Goal: Transaction & Acquisition: Purchase product/service

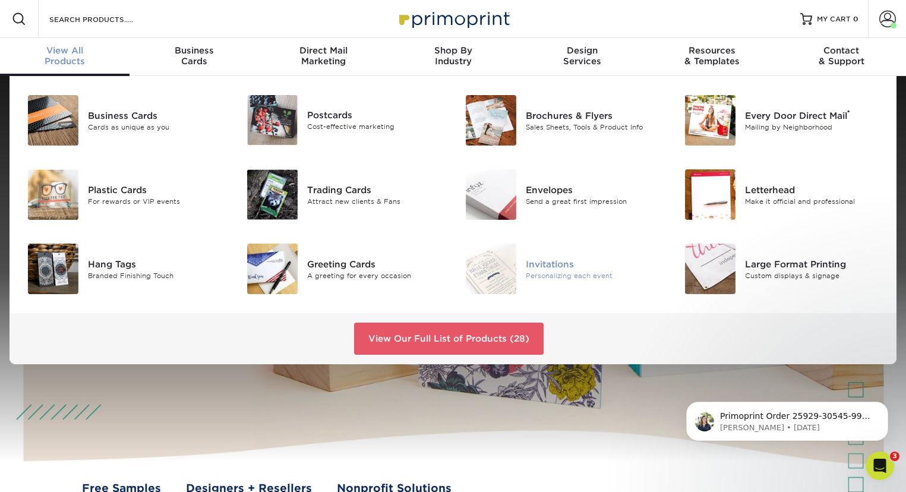
click at [499, 270] on img at bounding box center [491, 269] width 51 height 51
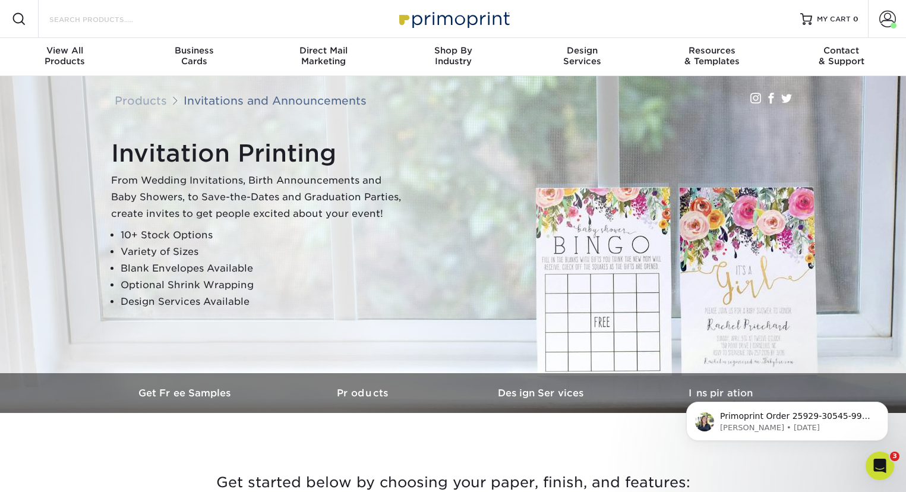
click at [125, 13] on input "Search Products" at bounding box center [106, 19] width 116 height 14
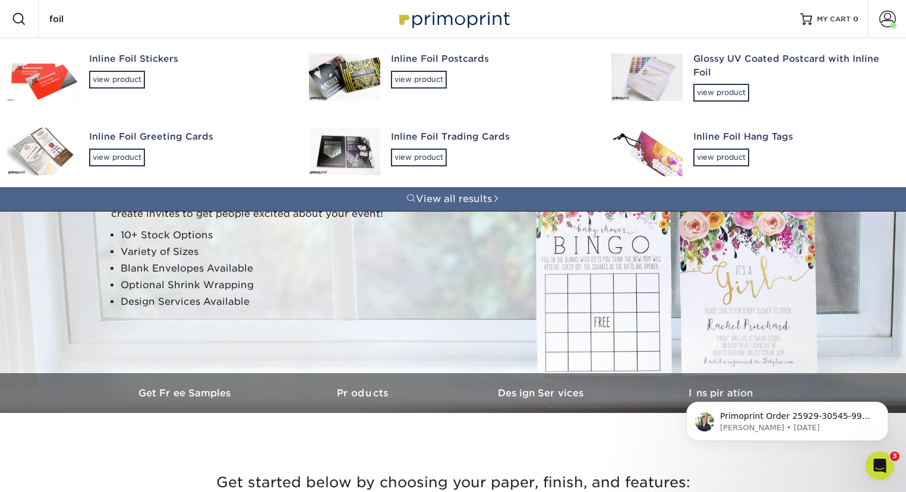
type input "foil"
click at [174, 136] on div "Inline Foil Greeting Cards" at bounding box center [188, 137] width 199 height 14
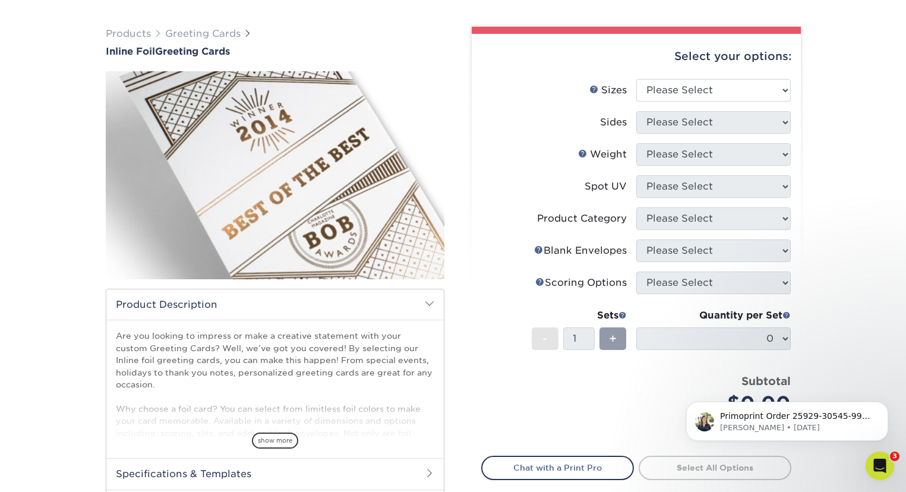
click at [748, 72] on div "Select your options:" at bounding box center [636, 56] width 310 height 45
click at [759, 86] on select "Please Select 4.25" x 11" 4.25" x 11" 5.5" x 8.5" 6" x 9" 6" x 12" 6" x 12" 7" …" at bounding box center [714, 90] width 155 height 23
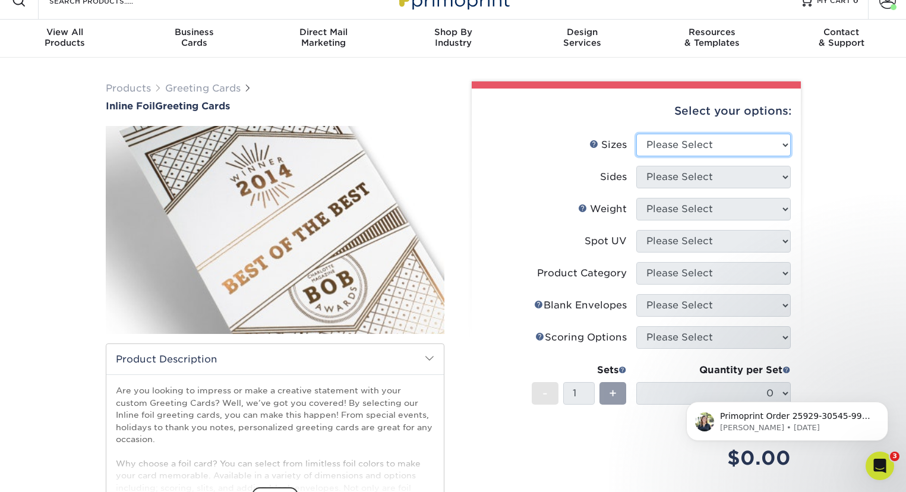
scroll to position [4, 0]
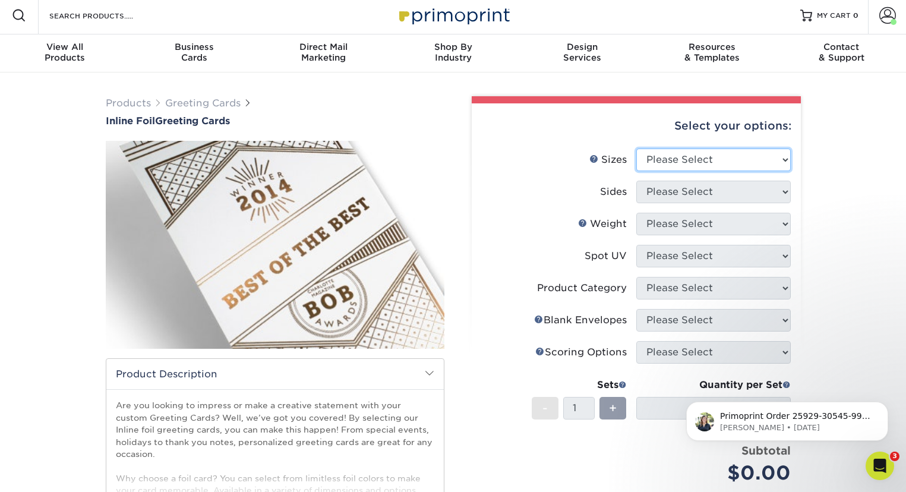
click at [764, 159] on select "Please Select 4.25" x 11" 4.25" x 11" 5.5" x 8.5" 6" x 9" 6" x 12" 6" x 12" 7" …" at bounding box center [714, 160] width 155 height 23
select select "6.00x9.00"
click at [637, 149] on select "Please Select 4.25" x 11" 4.25" x 11" 5.5" x 8.5" 6" x 9" 6" x 12" 6" x 12" 7" …" at bounding box center [714, 160] width 155 height 23
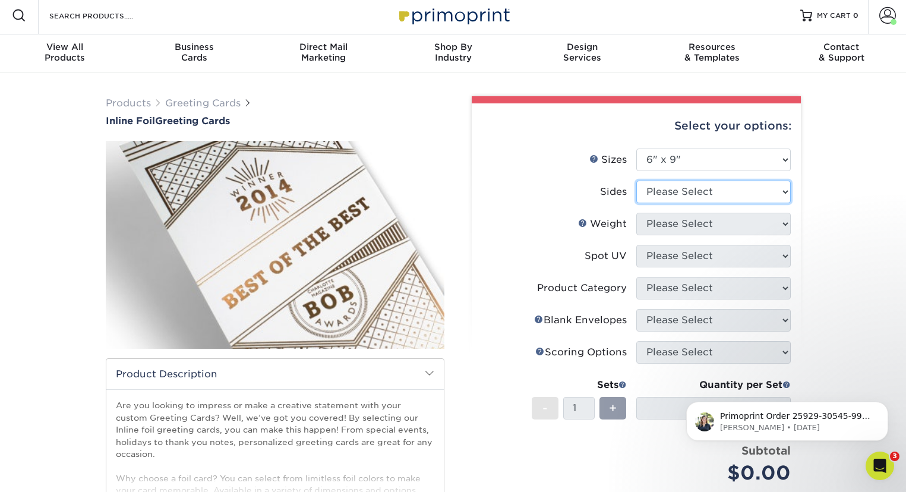
click at [765, 196] on select "Please Select Print Both Sides - Foil Back Only Print Both Sides - Foil Both Si…" at bounding box center [714, 192] width 155 height 23
select select "34527644-b4fd-4ffb-9092-1318eefcd9d9"
click at [637, 181] on select "Please Select Print Both Sides - Foil Back Only Print Both Sides - Foil Both Si…" at bounding box center [714, 192] width 155 height 23
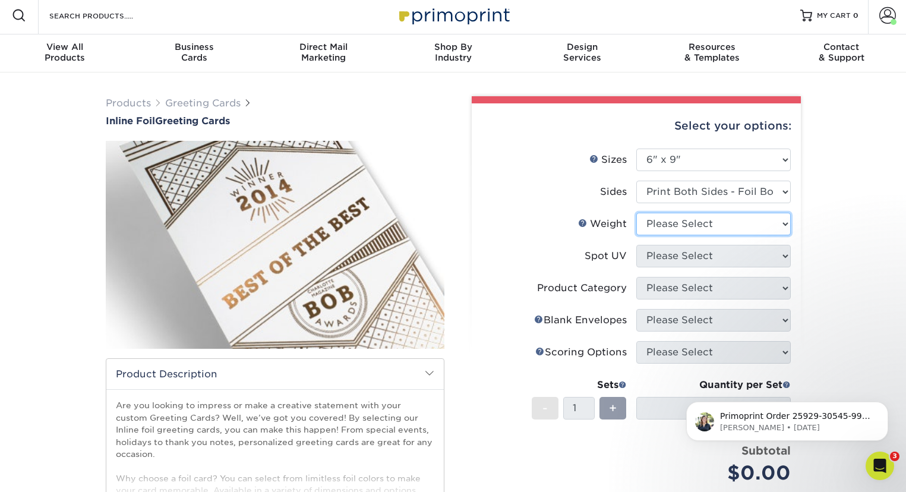
click at [761, 223] on select "Please Select 16PT" at bounding box center [714, 224] width 155 height 23
select select "16PT"
click at [637, 213] on select "Please Select 16PT" at bounding box center [714, 224] width 155 height 23
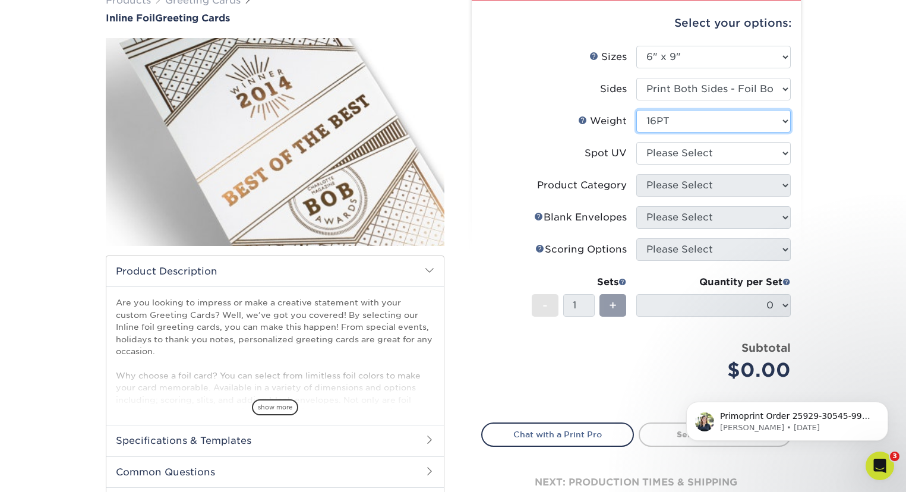
scroll to position [111, 0]
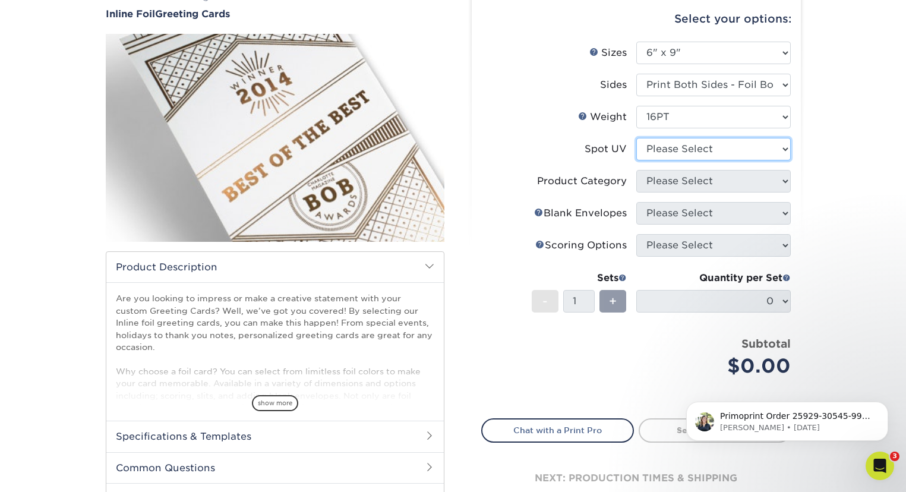
click at [765, 148] on select "Please Select No Spot UV Front and Back (Both Sides) Front Only Back Only" at bounding box center [714, 149] width 155 height 23
select select "3"
click at [637, 138] on select "Please Select No Spot UV Front and Back (Both Sides) Front Only Back Only" at bounding box center [714, 149] width 155 height 23
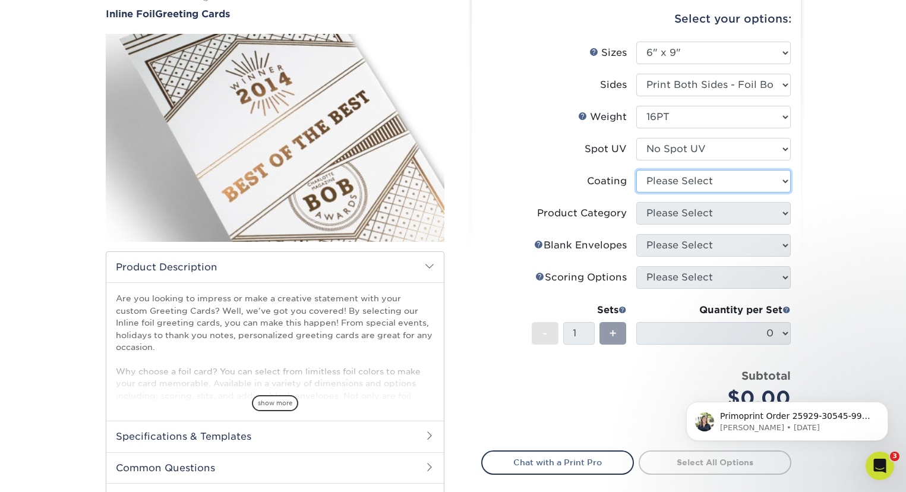
click at [766, 181] on select at bounding box center [714, 181] width 155 height 23
select select "3e7618de-abca-4bda-9f97-8b9129e913d8"
click at [637, 170] on select at bounding box center [714, 181] width 155 height 23
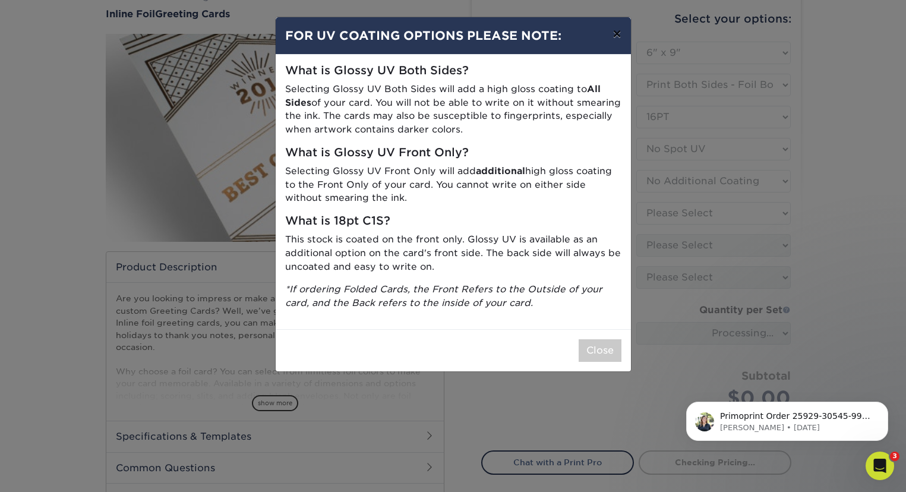
drag, startPoint x: 619, startPoint y: 34, endPoint x: 624, endPoint y: 42, distance: 8.9
click at [619, 34] on button "×" at bounding box center [616, 33] width 27 height 33
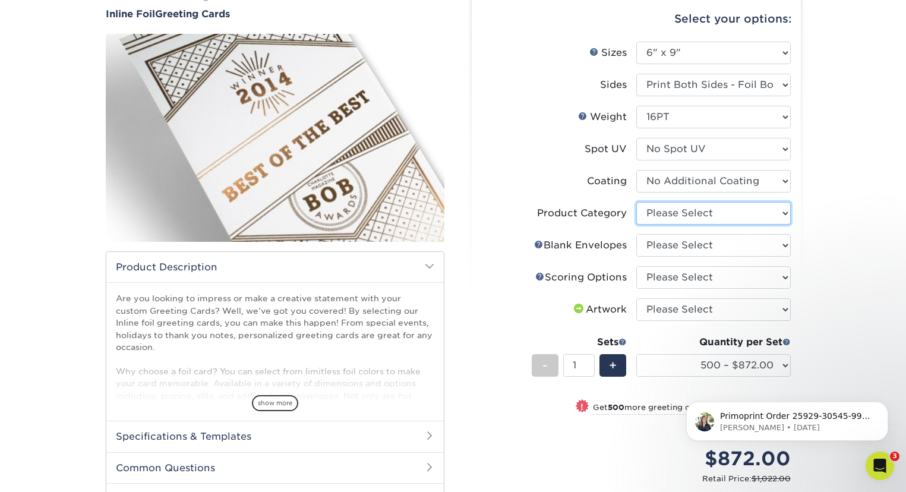
click at [743, 218] on select "Please Select Greeting Cards" at bounding box center [714, 213] width 155 height 23
select select "b7f8198f-f281-4438-a52e-cd7a5c5c0cfc"
click at [637, 202] on select "Please Select Greeting Cards" at bounding box center [714, 213] width 155 height 23
click at [739, 247] on select "Please Select No Blank Envelopes Yes 500 Envelopes A6 Yes 1000 Envelopes A6 Yes…" at bounding box center [714, 245] width 155 height 23
select select "070355ed-7eb6-4bf4-9dfd-4881c81cabd2"
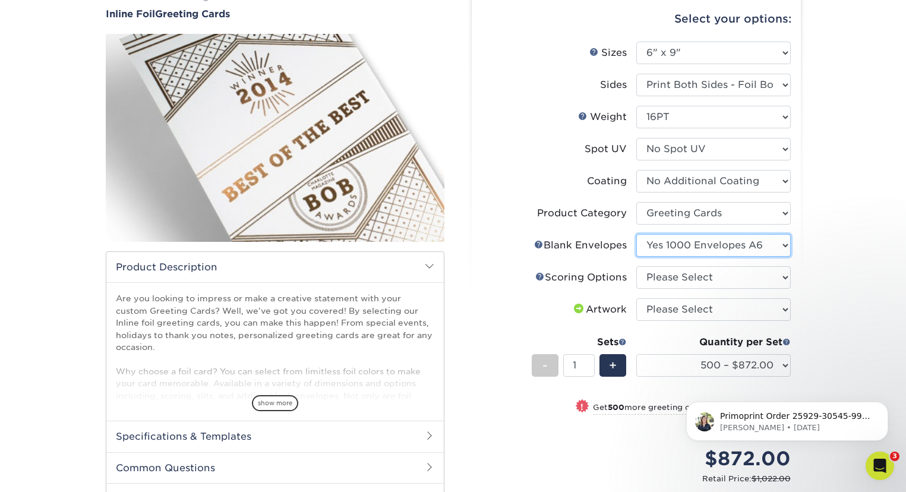
click at [637, 234] on select "Please Select No Blank Envelopes Yes 500 Envelopes A6 Yes 1000 Envelopes A6 Yes…" at bounding box center [714, 245] width 155 height 23
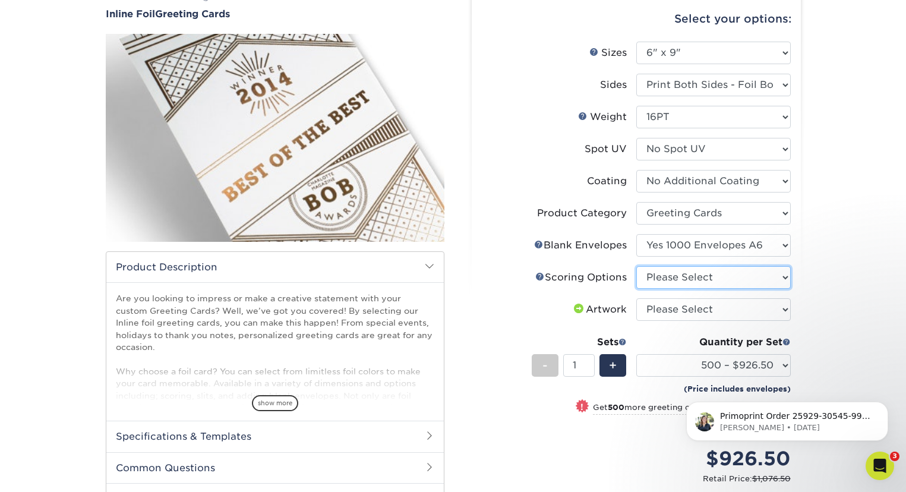
click at [732, 278] on select "Please Select Score in Half" at bounding box center [714, 277] width 155 height 23
select select "b23166fa-223a-4016-b2d3-d3438452c7d9"
click at [637, 266] on select "Please Select Score in Half" at bounding box center [714, 277] width 155 height 23
click at [754, 313] on select "Please Select I will upload files I need a design - $75" at bounding box center [714, 309] width 155 height 23
select select "upload"
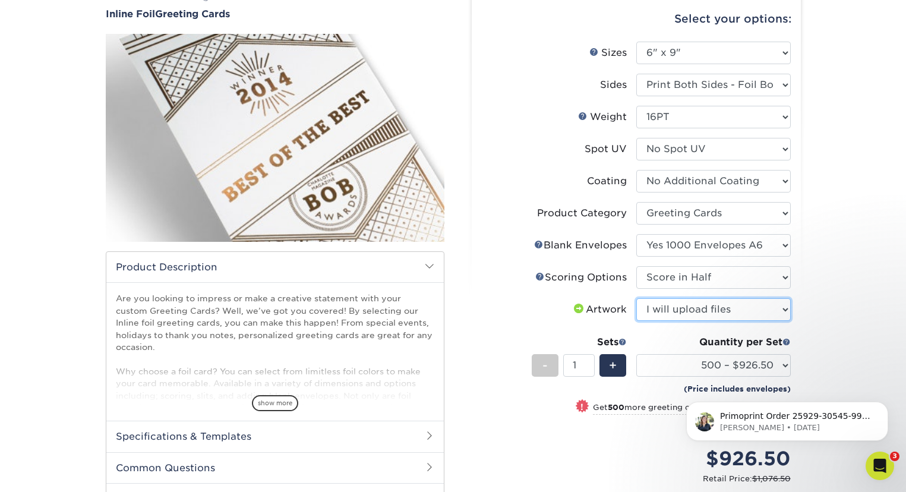
click at [637, 298] on select "Please Select I will upload files I need a design - $75" at bounding box center [714, 309] width 155 height 23
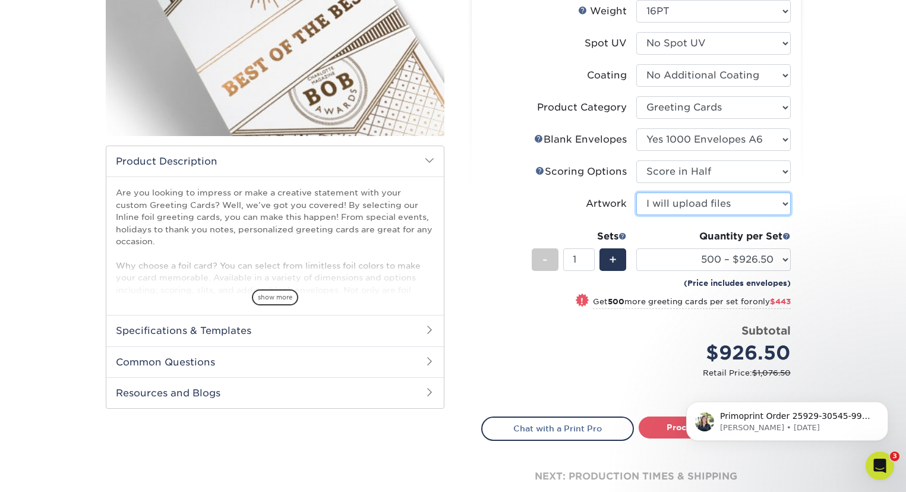
scroll to position [217, 0]
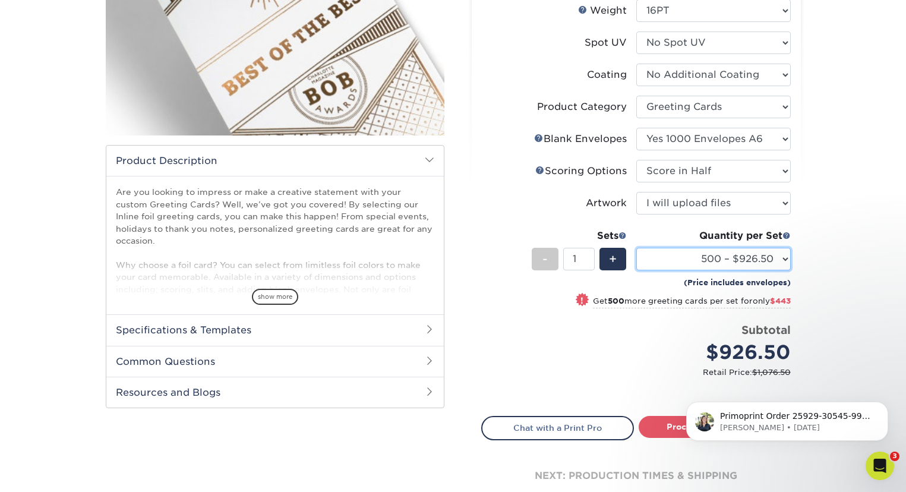
click at [777, 261] on select "500 – $926.50 1000 – $1369.50 2500 – $1924.50 5000 – $2491.50" at bounding box center [714, 259] width 155 height 23
select select "1000 – $1369.50"
click at [637, 248] on select "500 – $926.50 1000 – $1369.50 2500 – $1924.50 5000 – $2491.50" at bounding box center [714, 259] width 155 height 23
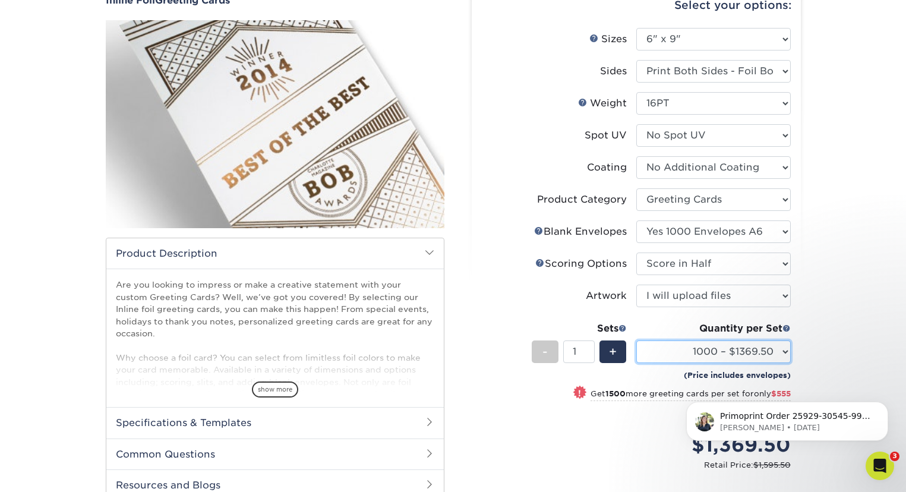
scroll to position [204, 0]
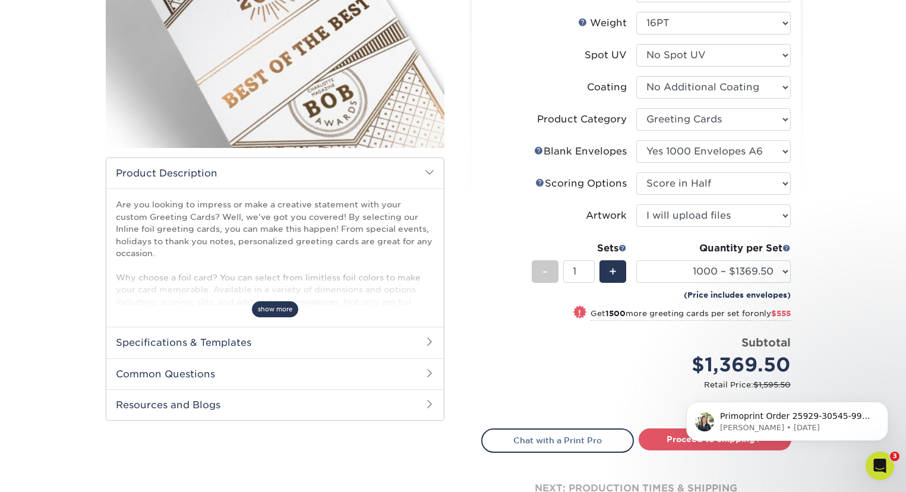
click at [281, 308] on span "show more" at bounding box center [275, 309] width 46 height 16
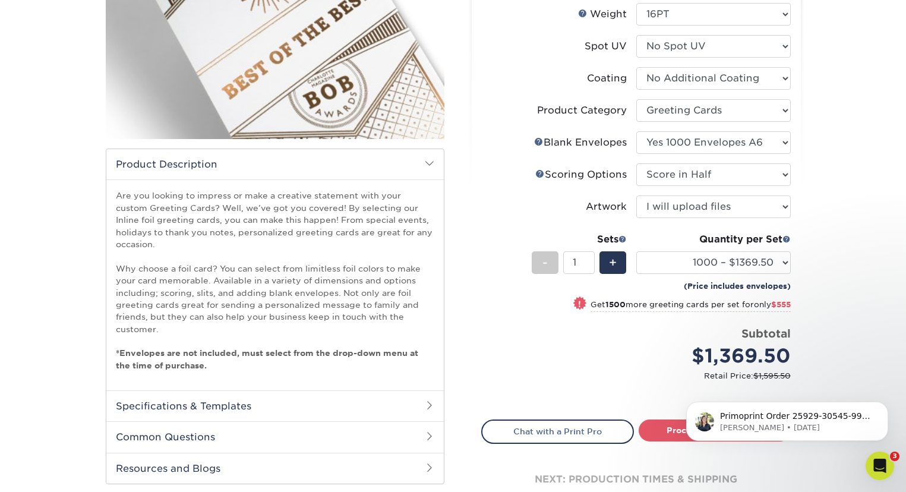
scroll to position [212, 0]
